Goal: Task Accomplishment & Management: Complete application form

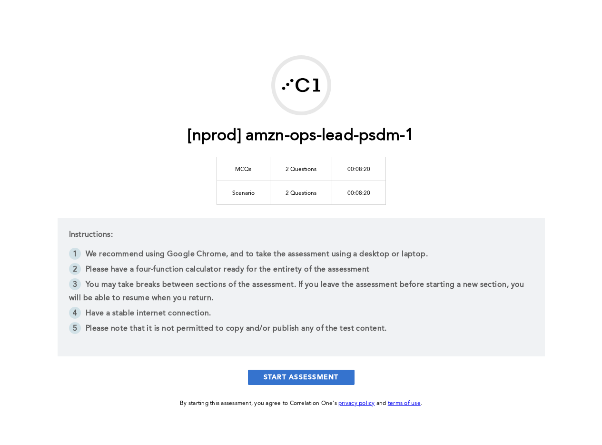
click at [273, 378] on button "START ASSESSMENT" at bounding box center [301, 376] width 107 height 15
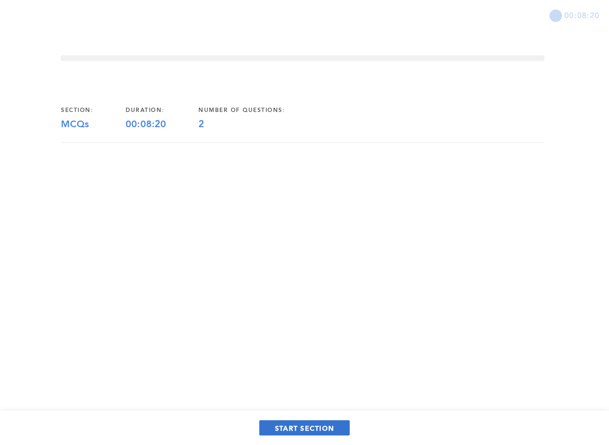
click at [305, 426] on span "START SECTION" at bounding box center [304, 427] width 59 height 9
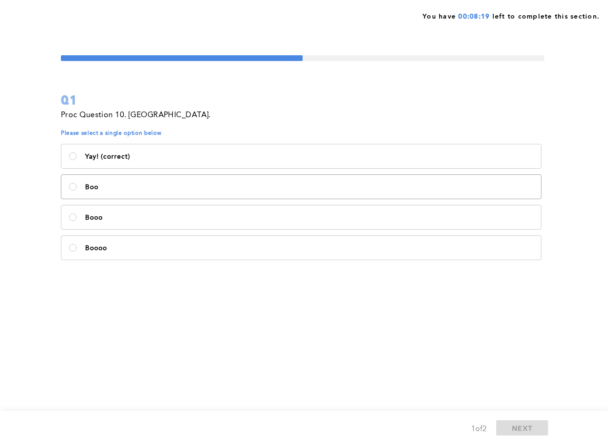
click at [240, 193] on label "Boo" at bounding box center [301, 187] width 480 height 24
click at [77, 190] on input "Boo" at bounding box center [73, 187] width 8 height 8
radio input "true"
click at [256, 158] on p "Yay! (correct)" at bounding box center [309, 157] width 449 height 8
click at [77, 158] on \(correct\)\<\/p\> "Yay! (correct)" at bounding box center [73, 156] width 8 height 8
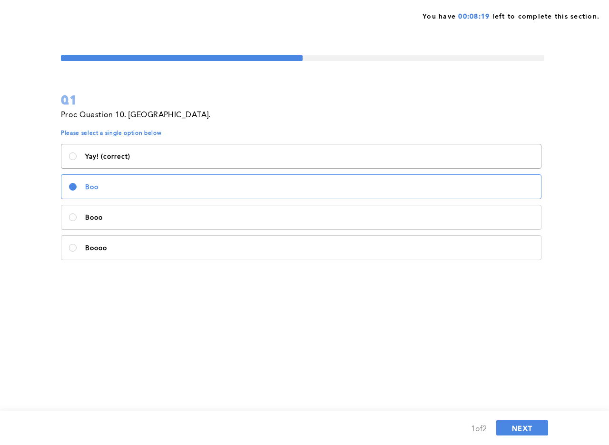
radio \(correct\)\<\/p\> "true"
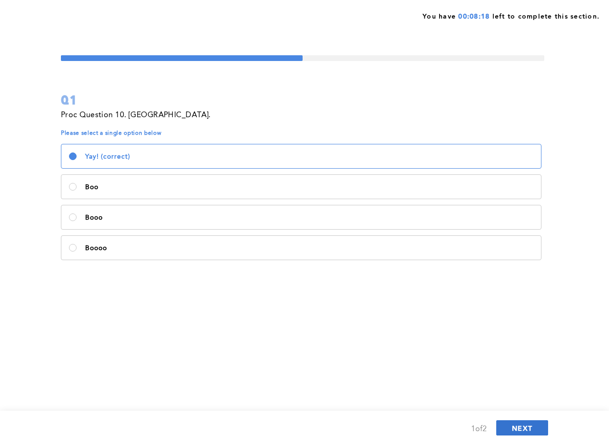
click at [518, 429] on span "NEXT" at bounding box center [522, 427] width 20 height 9
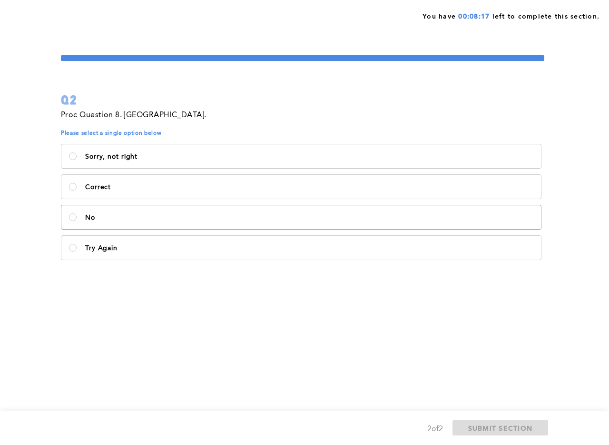
click at [273, 212] on label "No" at bounding box center [301, 217] width 480 height 24
click at [77, 213] on input "No" at bounding box center [73, 217] width 8 height 8
radio input "true"
click at [292, 193] on label "Correct" at bounding box center [301, 187] width 480 height 24
click at [77, 190] on input "Correct" at bounding box center [73, 187] width 8 height 8
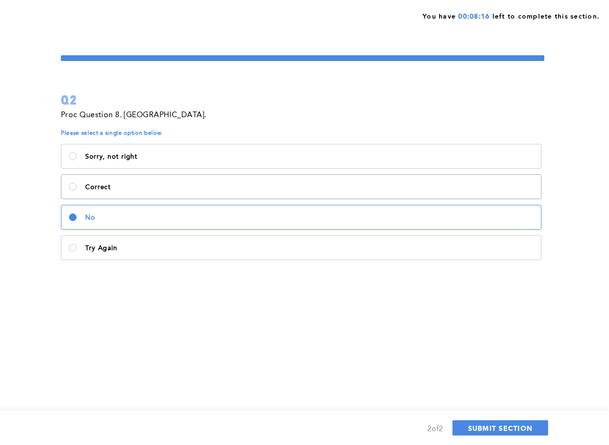
radio input "true"
click at [485, 430] on span "SUBMIT SECTION" at bounding box center [500, 427] width 65 height 9
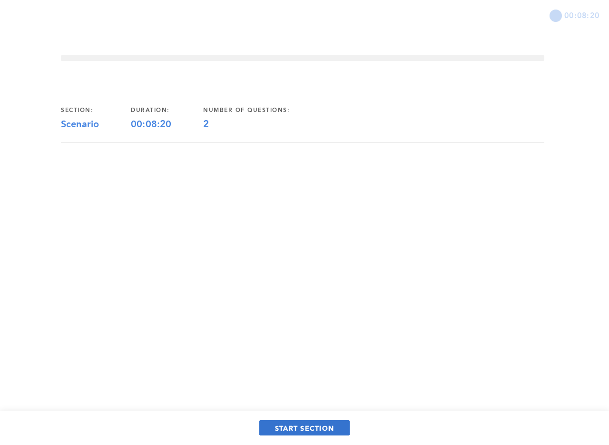
click at [328, 429] on span "START SECTION" at bounding box center [304, 427] width 59 height 9
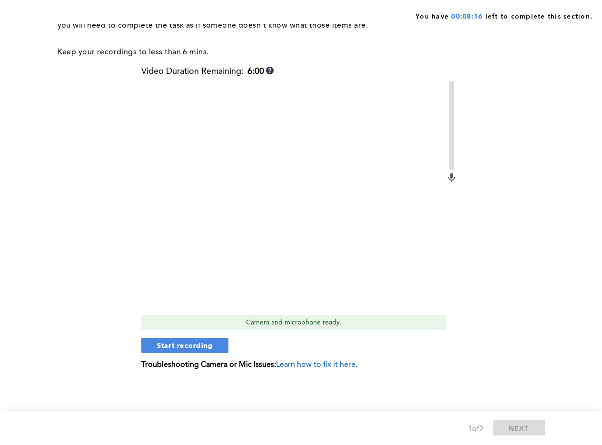
scroll to position [104, 0]
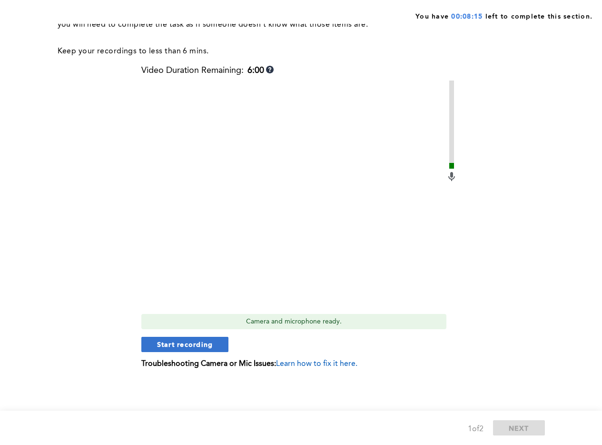
click at [217, 341] on button "Start recording" at bounding box center [185, 344] width 88 height 15
click at [214, 341] on button "Stop recording" at bounding box center [184, 344] width 87 height 15
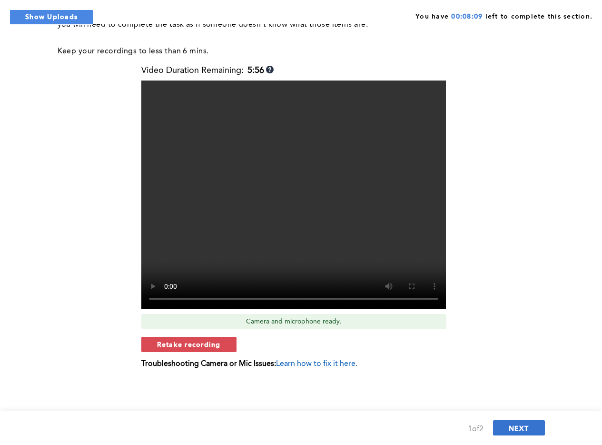
click at [525, 423] on span "NEXT" at bounding box center [519, 427] width 20 height 9
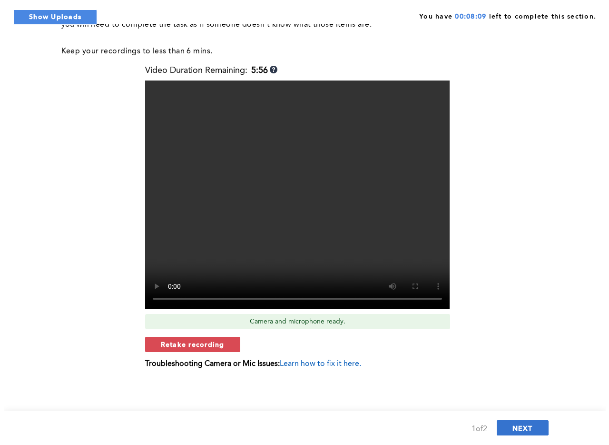
scroll to position [0, 0]
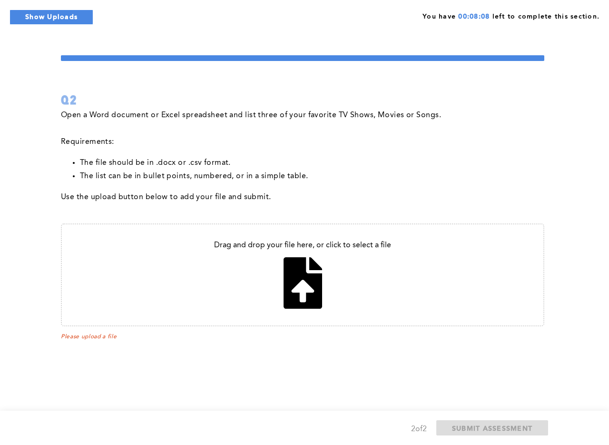
click at [330, 265] on input "file" at bounding box center [303, 274] width 482 height 101
type input "C:\fakepath\20250822_yumpling.jpg"
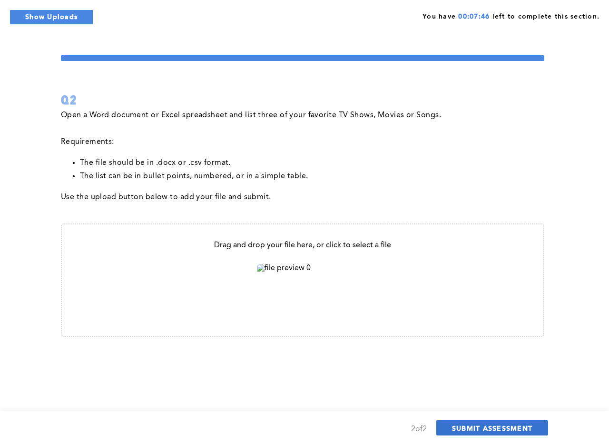
click at [484, 433] on button "SUBMIT ASSESSMENT" at bounding box center [493, 427] width 112 height 15
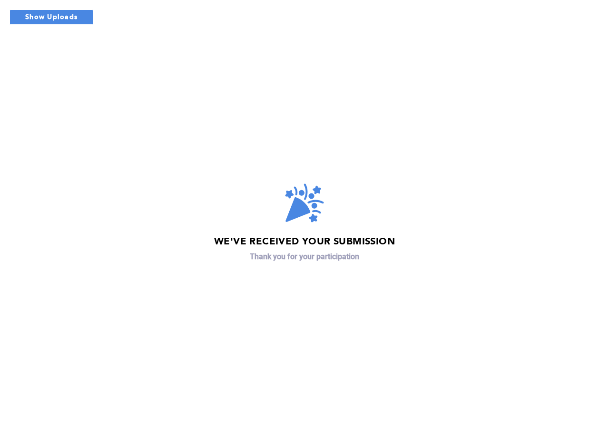
click at [112, 199] on div "We've received your submission Thank you for your participation" at bounding box center [304, 222] width 609 height 445
click at [99, 194] on div "We've received your submission Thank you for your participation" at bounding box center [304, 222] width 609 height 445
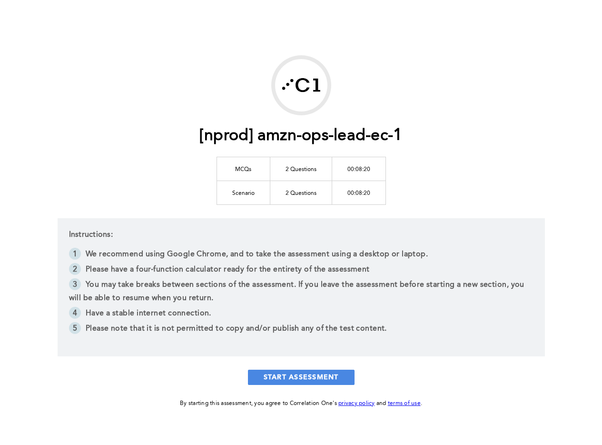
click at [297, 357] on div "[nprod] amzn-ops-lead-ec-1 MCQs 2 Questions 00:08:20 Scenario 2 Questions 00:08…" at bounding box center [302, 231] width 488 height 353
click at [294, 376] on button "START ASSESSMENT" at bounding box center [301, 376] width 107 height 15
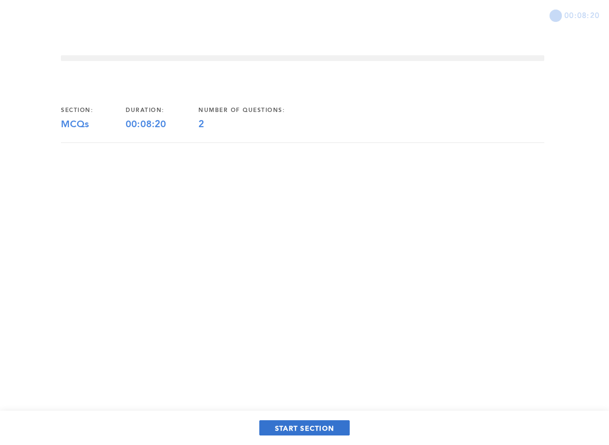
click at [284, 424] on button "START SECTION" at bounding box center [304, 427] width 90 height 15
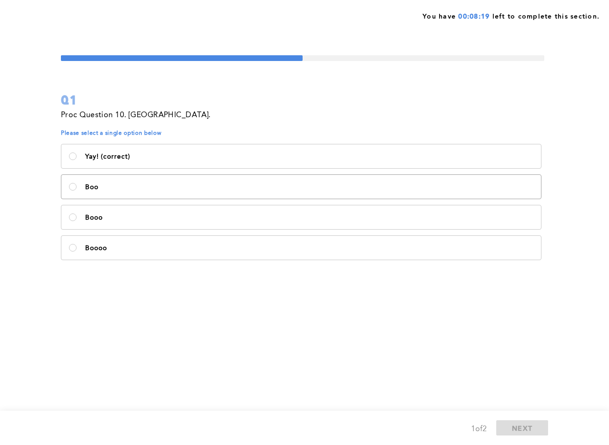
click at [207, 189] on p "Boo" at bounding box center [309, 187] width 449 height 8
click at [77, 189] on input "Boo" at bounding box center [73, 187] width 8 height 8
radio input "true"
click at [226, 142] on div "Yay! (correct) Boo Booo Boooo" at bounding box center [303, 202] width 484 height 122
click at [225, 151] on label "Yay! (correct)" at bounding box center [301, 156] width 480 height 24
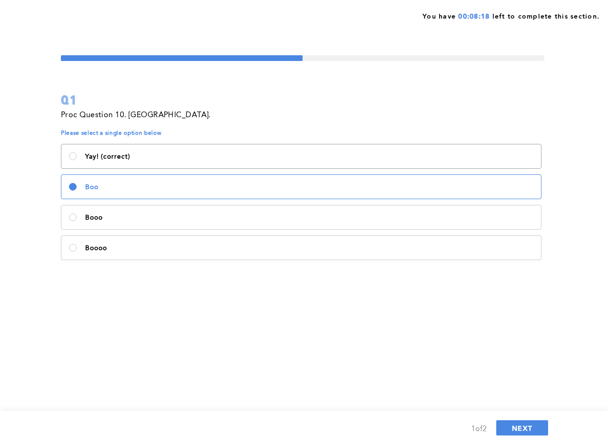
click at [77, 152] on \(correct\)\<\/p\> "Yay! (correct)" at bounding box center [73, 156] width 8 height 8
radio \(correct\)\<\/p\> "true"
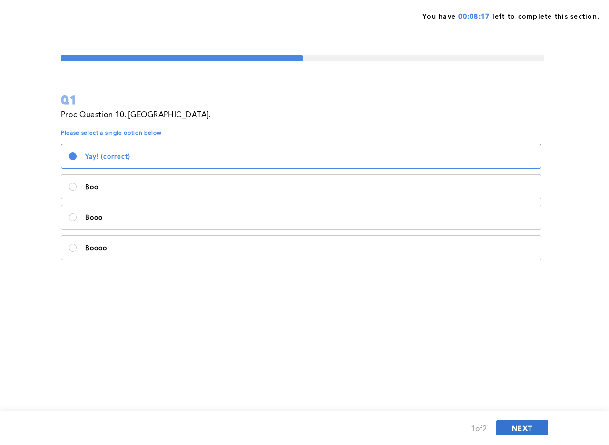
click at [506, 427] on button "NEXT" at bounding box center [523, 427] width 52 height 15
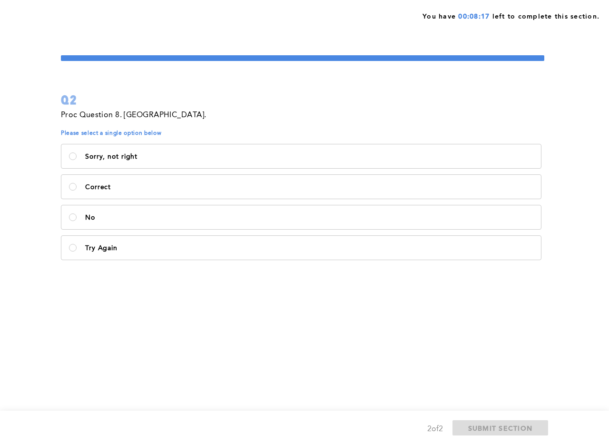
click at [378, 277] on div "Q2 Proc Question 8. Worth 1 Point. Please select a single option below Sorry, n…" at bounding box center [305, 168] width 488 height 226
click at [370, 256] on label "Try Again" at bounding box center [301, 248] width 480 height 24
click at [77, 251] on Again\<\/p\> "Try Again" at bounding box center [73, 248] width 8 height 8
radio Again\<\/p\> "true"
click at [504, 420] on button "SUBMIT SECTION" at bounding box center [501, 427] width 96 height 15
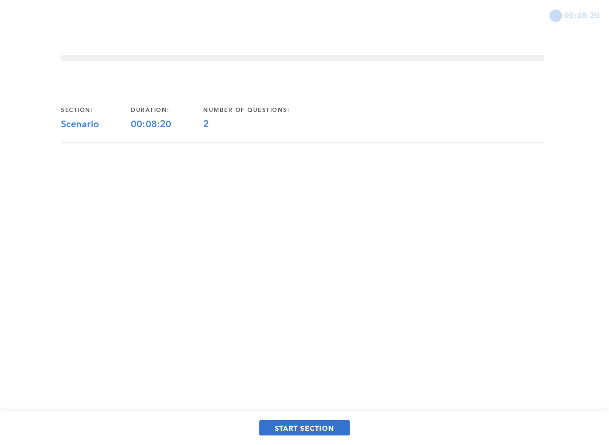
click at [312, 427] on span "START SECTION" at bounding box center [304, 427] width 59 height 9
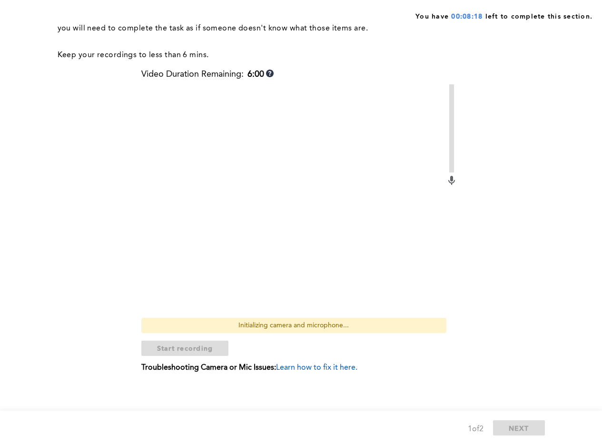
scroll to position [104, 0]
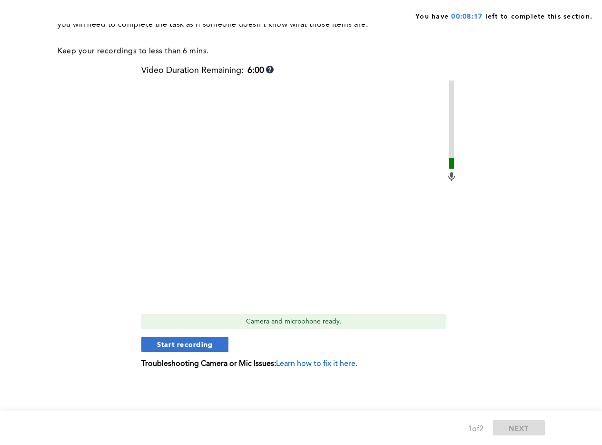
click at [217, 342] on button "Start recording" at bounding box center [185, 344] width 88 height 15
click at [208, 350] on button "Stop recording" at bounding box center [184, 344] width 87 height 15
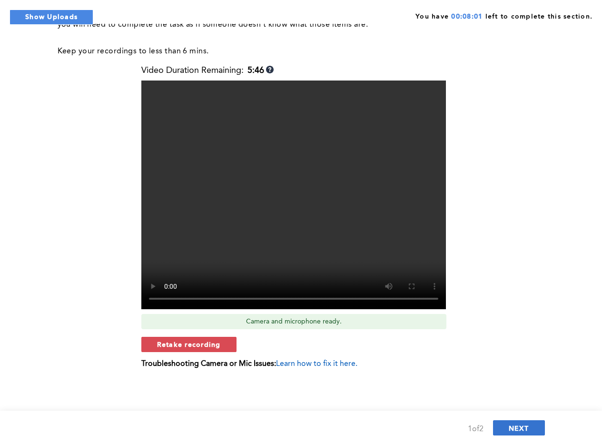
click at [496, 427] on button "NEXT" at bounding box center [519, 427] width 52 height 15
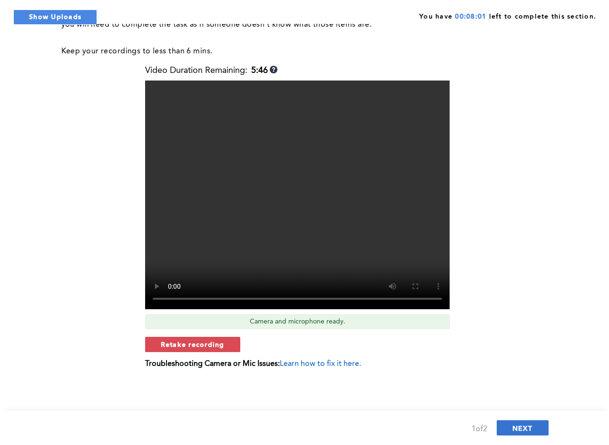
scroll to position [0, 0]
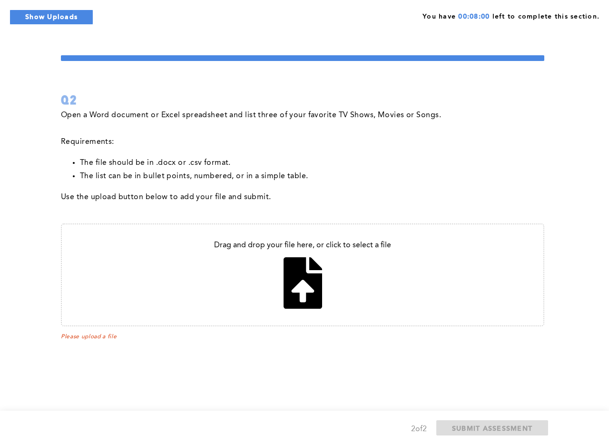
click at [364, 301] on input "file" at bounding box center [303, 274] width 482 height 101
type input "C:\fakepath\20250825_sg_receipt.pdf"
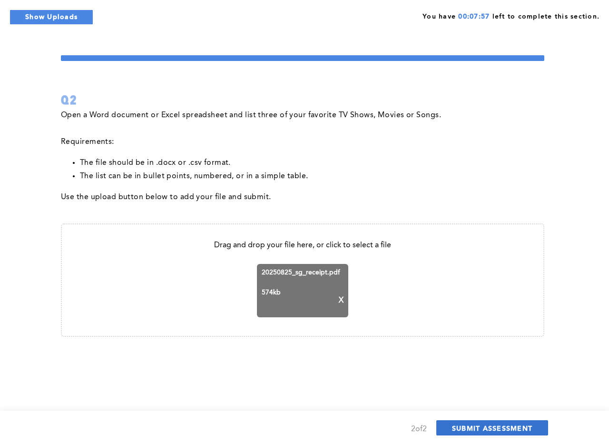
click at [456, 432] on button "SUBMIT ASSESSMENT" at bounding box center [493, 427] width 112 height 15
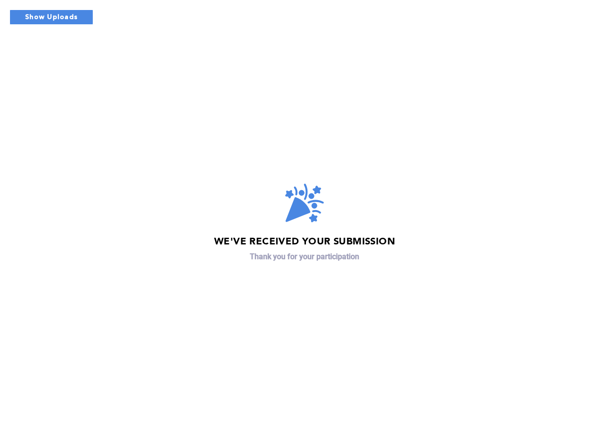
click at [341, 280] on div "We've received your submission Thank you for your participation" at bounding box center [304, 222] width 609 height 445
